Goal: Check status

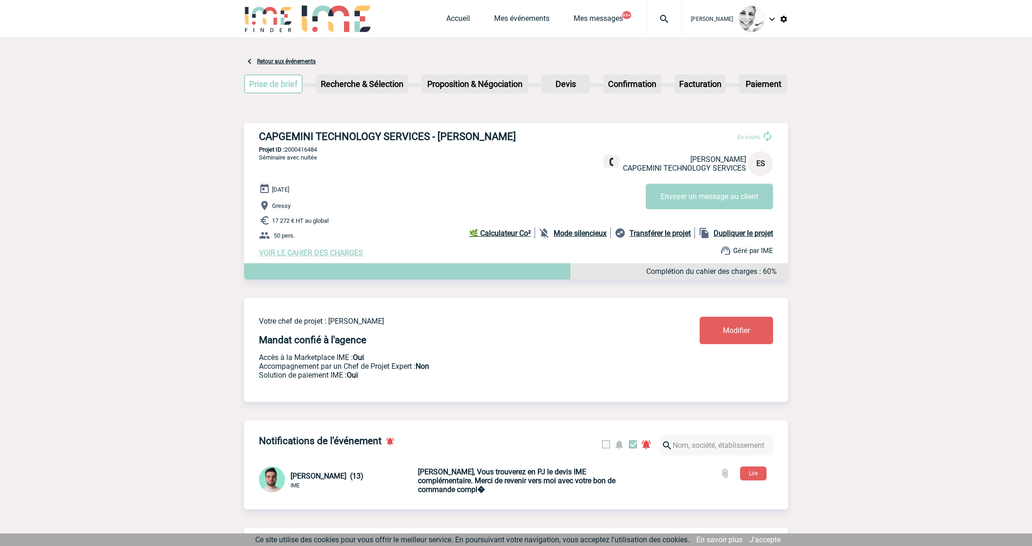
click at [668, 15] on img at bounding box center [664, 18] width 33 height 11
type input "2000425232"
select select "24733"
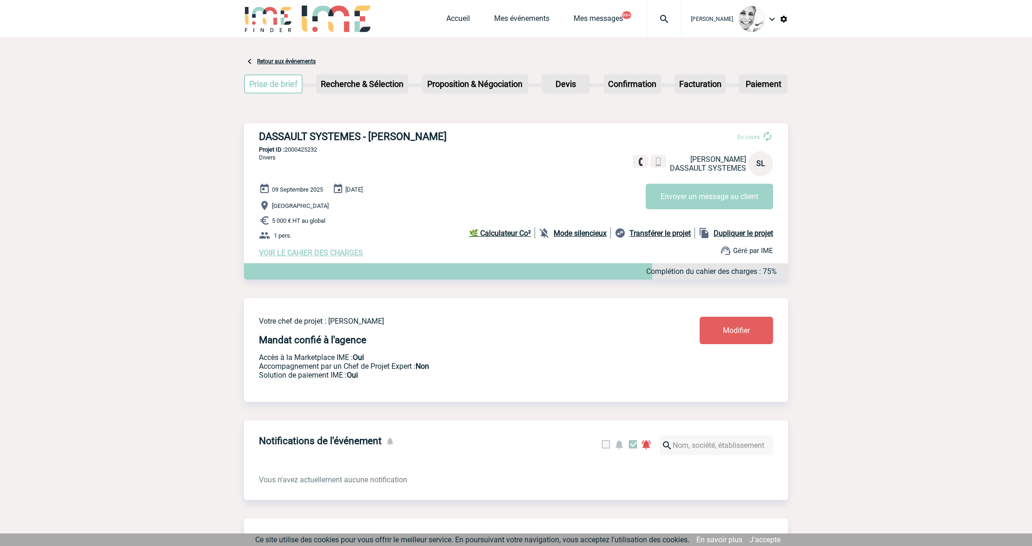
click at [328, 254] on span "VOIR LE CAHIER DES CHARGES" at bounding box center [311, 252] width 104 height 9
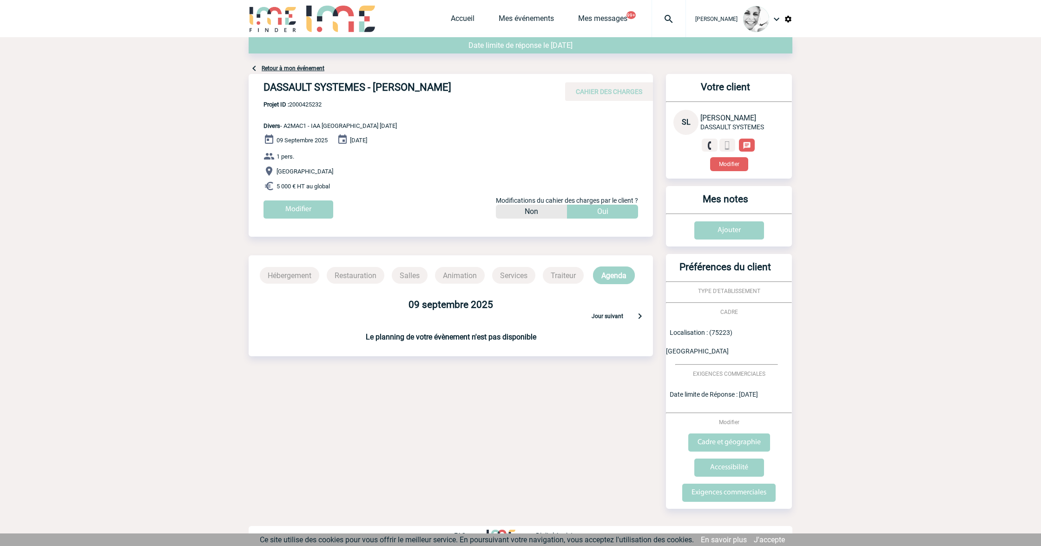
click at [285, 197] on div "09 Septembre 2025 14 Septembre 2025 1 pers. MUNICH 5 000 € HT au global Modifie…" at bounding box center [459, 180] width 390 height 92
click at [291, 201] on input "Modifier" at bounding box center [299, 209] width 70 height 18
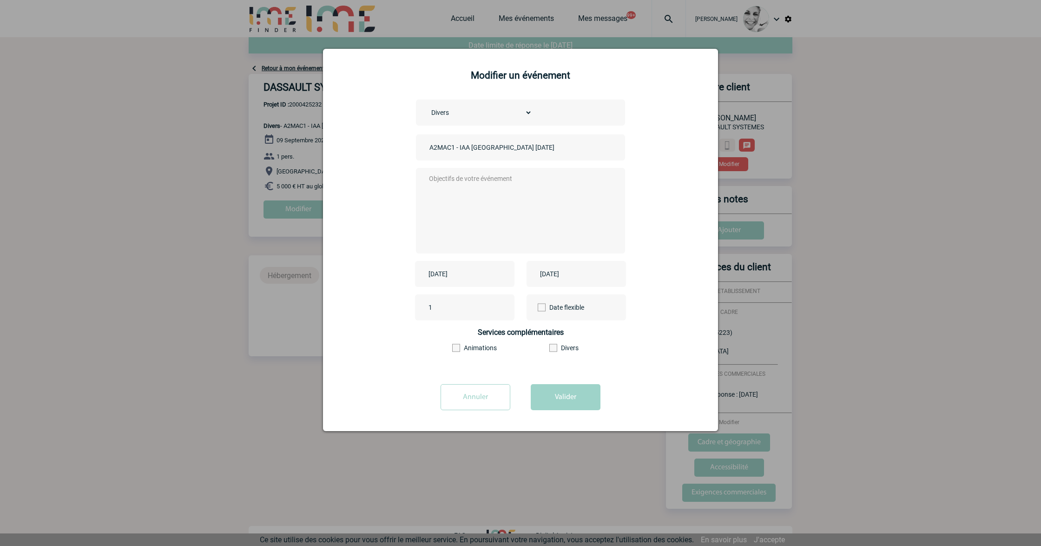
click at [488, 393] on input "Annuler" at bounding box center [476, 397] width 70 height 26
